Goal: Check status

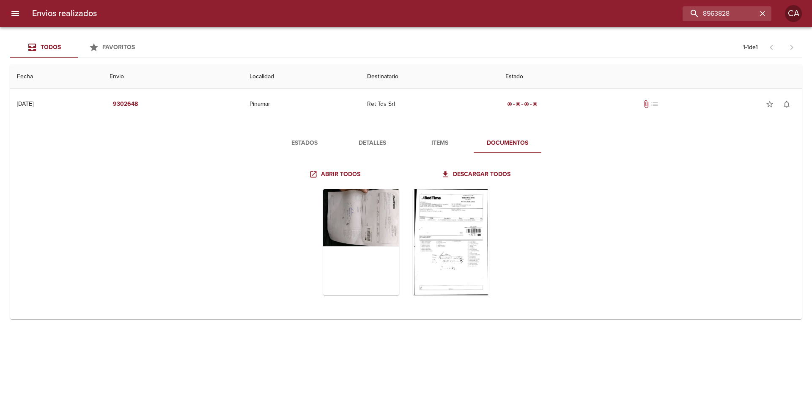
type input "8963828"
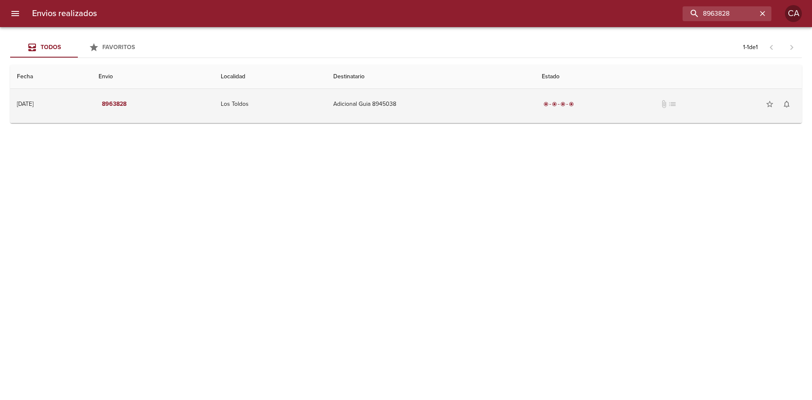
click at [382, 104] on td "Adicional Guia 8945038" at bounding box center [431, 104] width 208 height 30
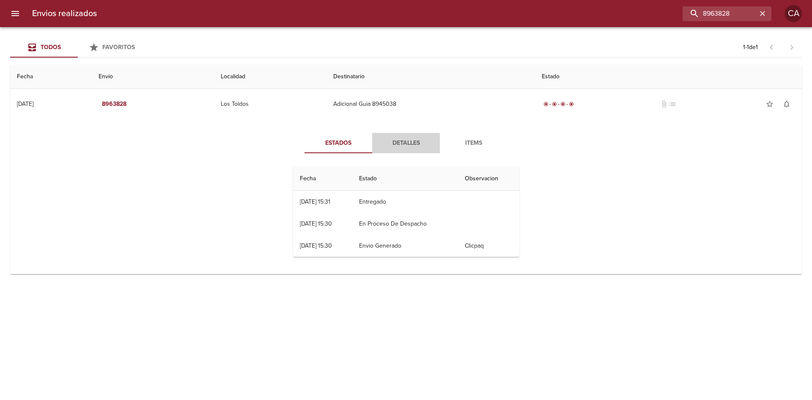
click at [417, 143] on span "Detalles" at bounding box center [406, 143] width 58 height 11
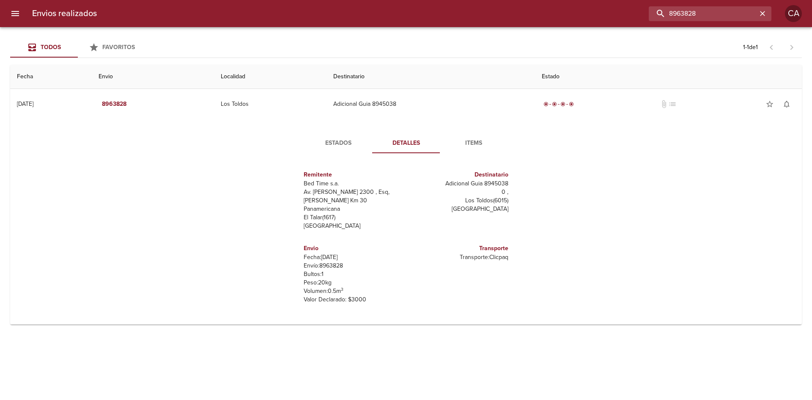
drag, startPoint x: 736, startPoint y: 12, endPoint x: 604, endPoint y: 11, distance: 132.8
click at [605, 11] on div "8963828" at bounding box center [438, 13] width 668 height 15
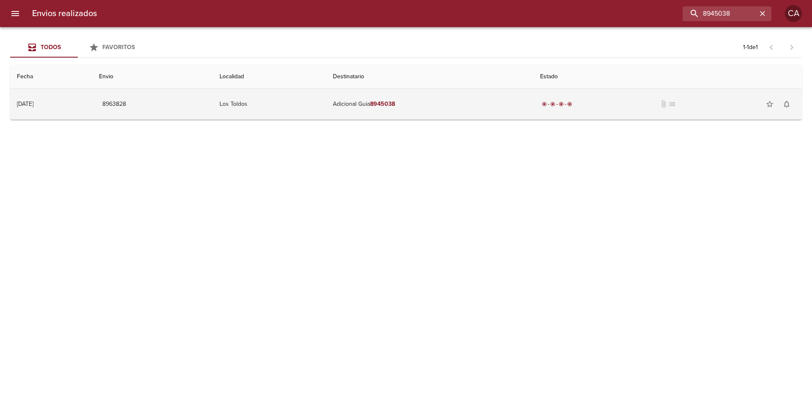
click at [584, 99] on div "radio_button_checked radio_button_checked radio_button_checked radio_button_che…" at bounding box center [667, 104] width 255 height 17
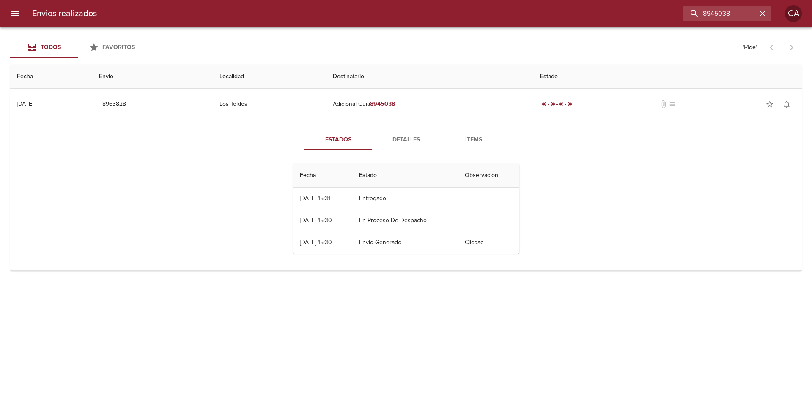
click at [401, 135] on span "Detalles" at bounding box center [406, 140] width 58 height 11
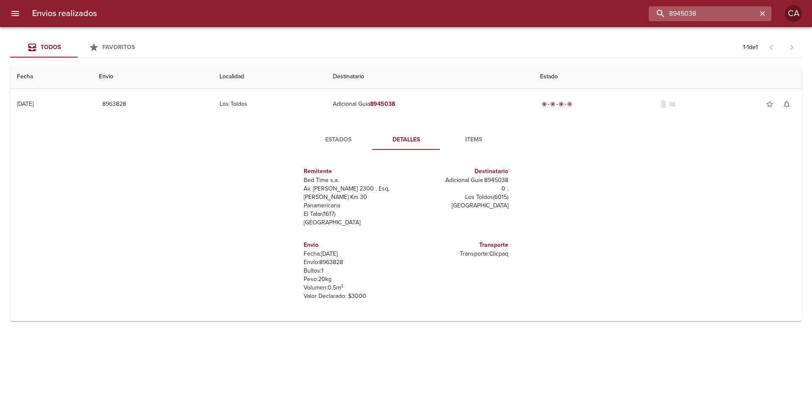
drag, startPoint x: 717, startPoint y: 10, endPoint x: 653, endPoint y: 10, distance: 64.7
click at [653, 10] on input "8945038" at bounding box center [703, 13] width 108 height 15
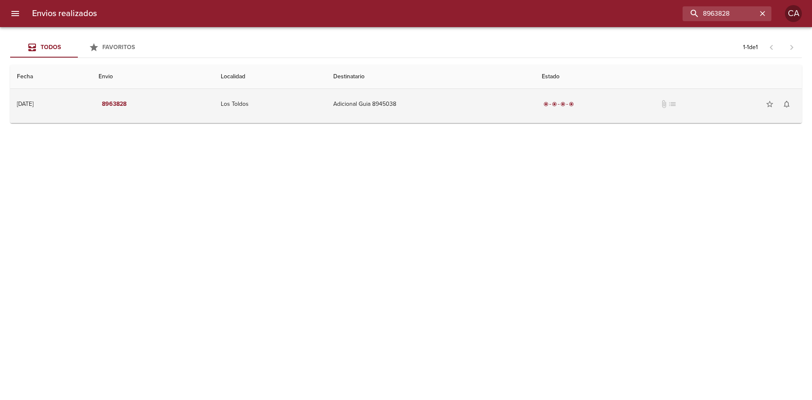
click at [388, 103] on td "Adicional Guia 8945038" at bounding box center [431, 104] width 208 height 30
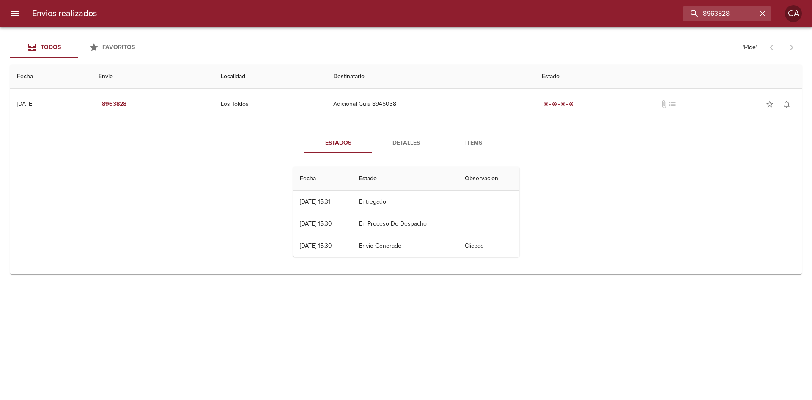
click at [406, 146] on span "Detalles" at bounding box center [406, 143] width 58 height 11
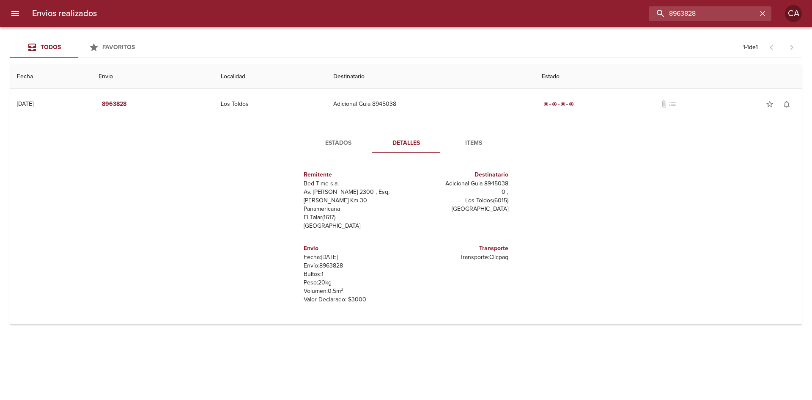
drag, startPoint x: 729, startPoint y: 12, endPoint x: 654, endPoint y: 12, distance: 74.4
click at [654, 12] on input "8963828" at bounding box center [703, 13] width 108 height 15
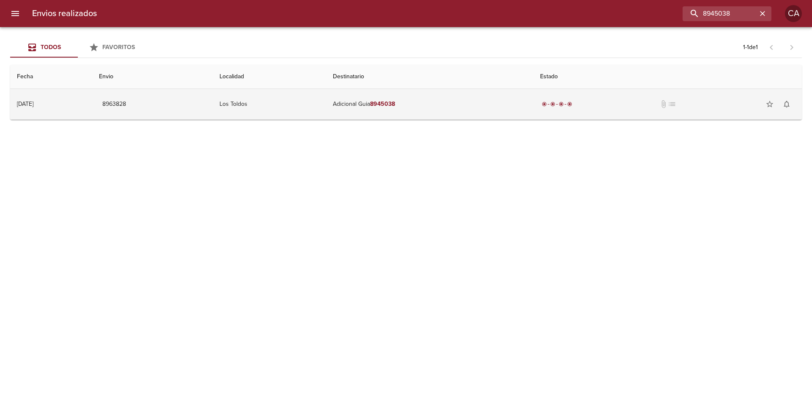
click at [395, 107] on em "8945038" at bounding box center [382, 103] width 25 height 7
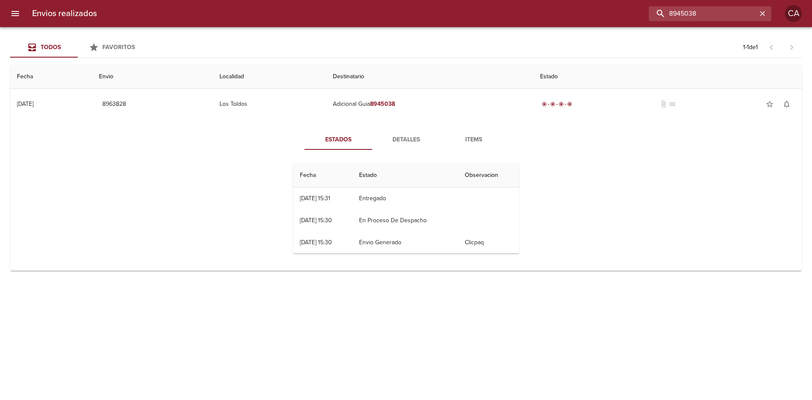
drag, startPoint x: 738, startPoint y: 8, endPoint x: 515, endPoint y: 7, distance: 222.9
click at [518, 8] on div "8945038" at bounding box center [438, 13] width 668 height 15
type input "los toldos"
